Goal: Task Accomplishment & Management: Manage account settings

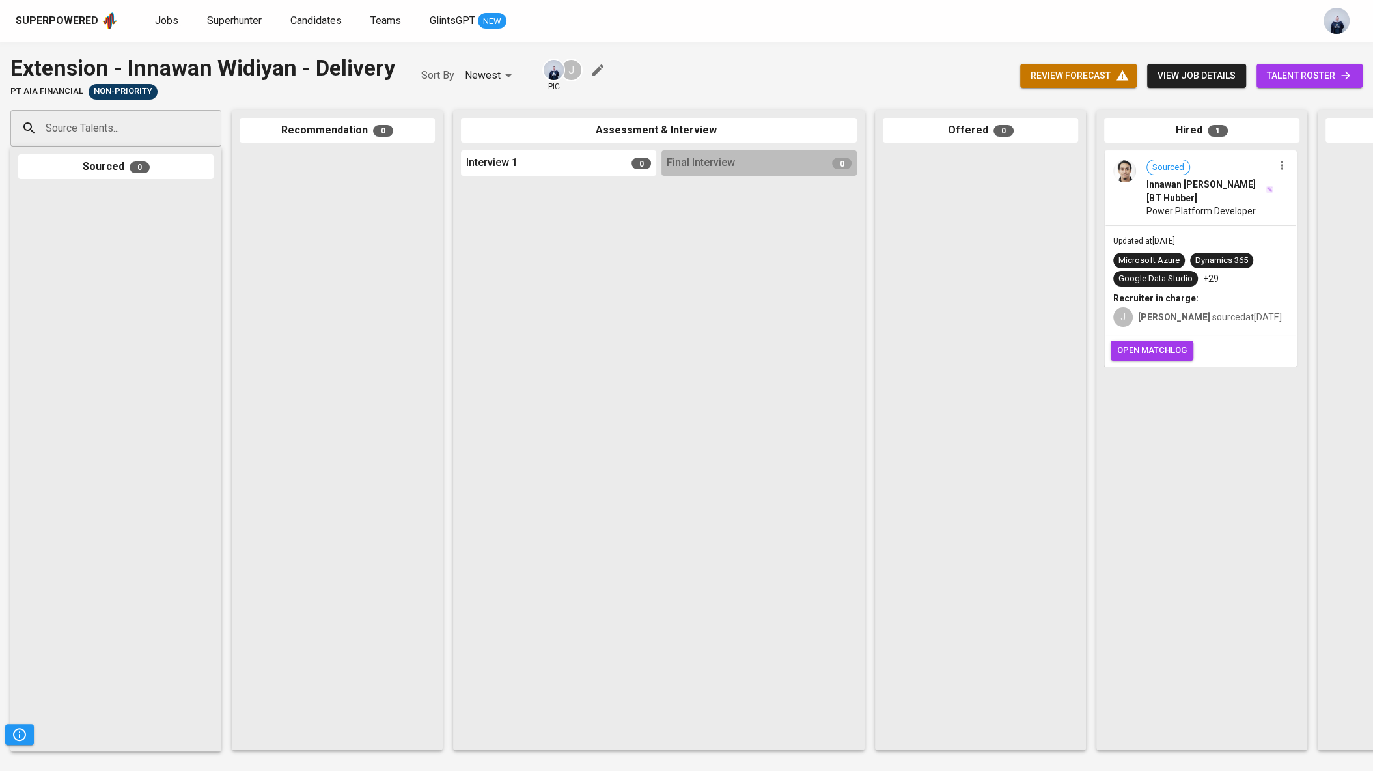
click at [169, 17] on span "Jobs" at bounding box center [166, 20] width 23 height 12
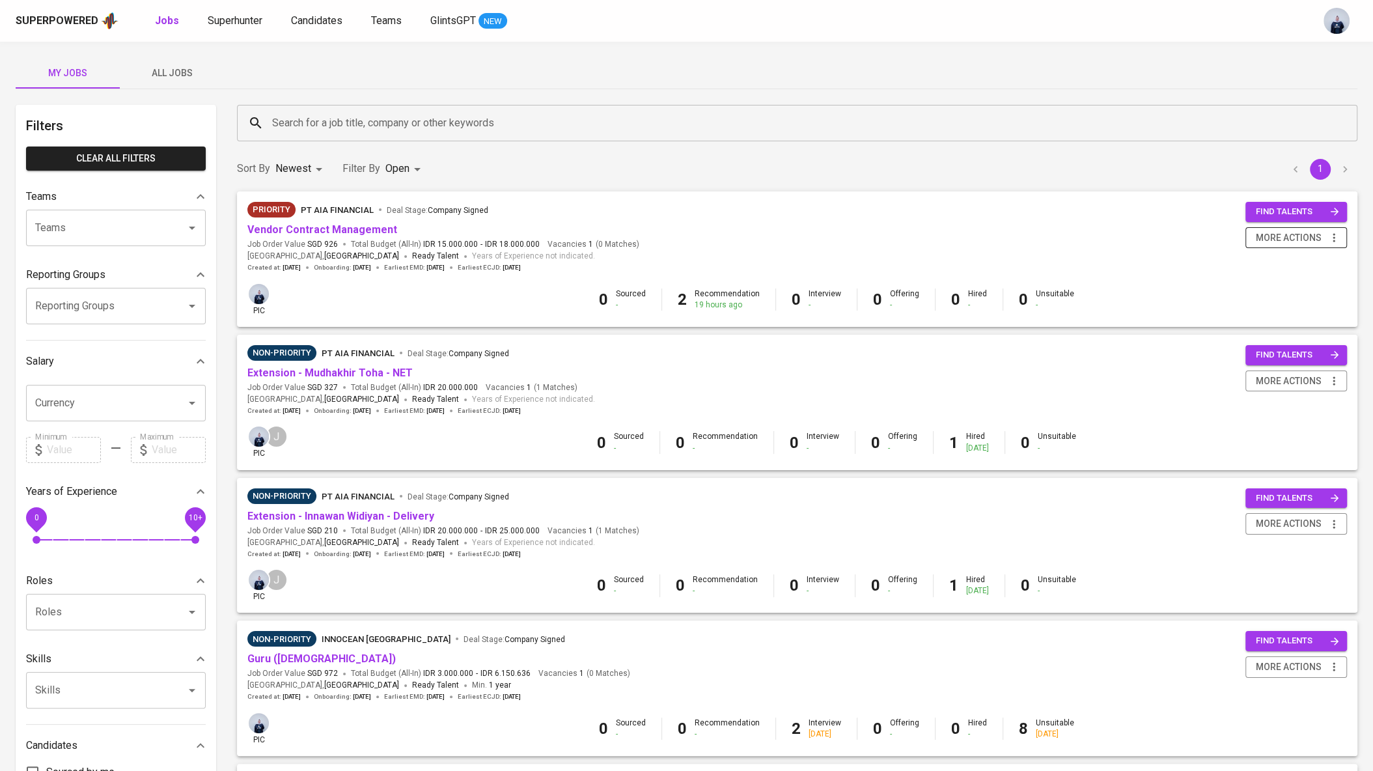
click at [1276, 243] on span "more actions" at bounding box center [1288, 238] width 66 height 16
click at [1257, 307] on div "Change to Non-priority" at bounding box center [1279, 309] width 115 height 14
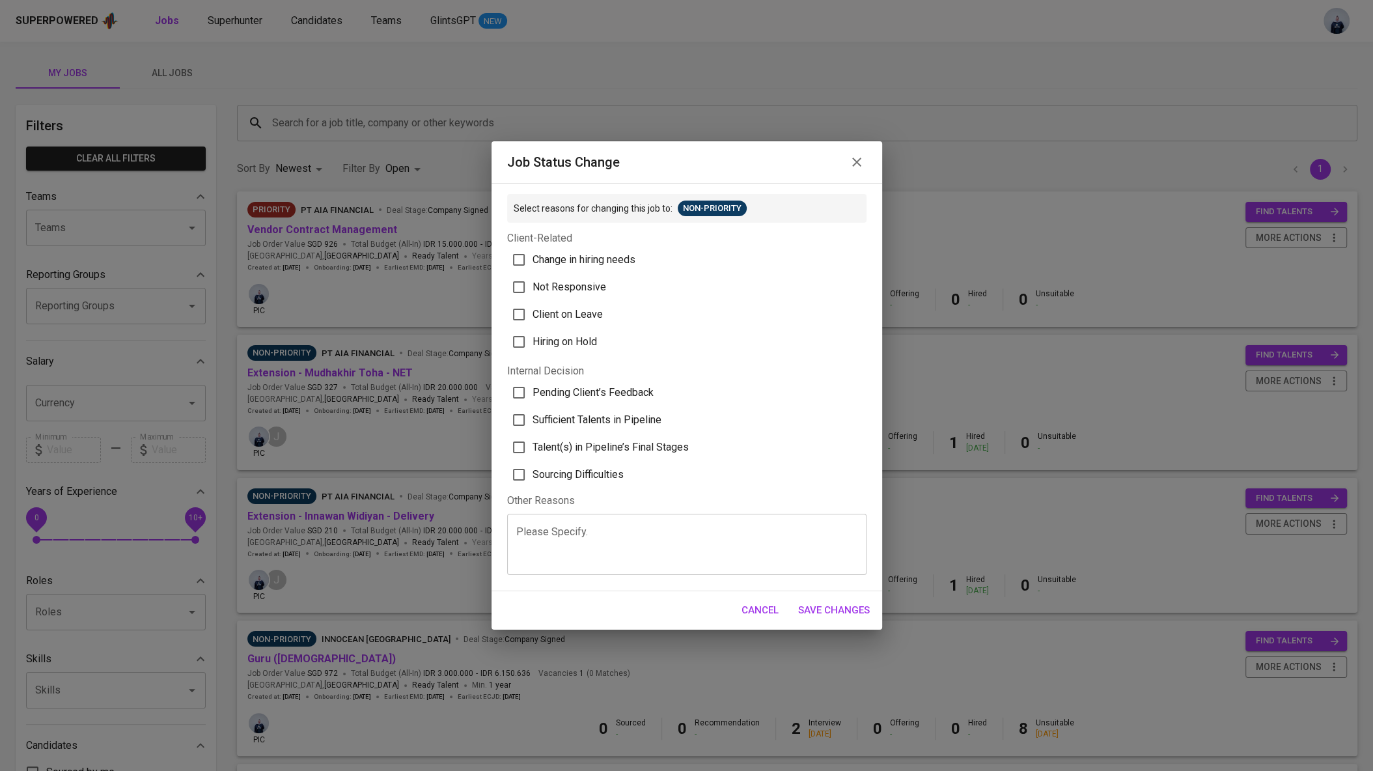
click at [646, 419] on span "Sufficient Talents in Pipeline" at bounding box center [596, 420] width 129 height 16
click at [532, 419] on input "Sufficient Talents in Pipeline" at bounding box center [518, 419] width 27 height 27
checkbox input "true"
click at [838, 610] on span "Save Changes" at bounding box center [834, 609] width 72 height 17
